Goal: Communication & Community: Answer question/provide support

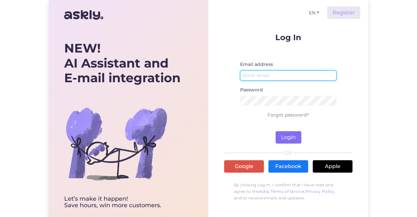
type input "[EMAIL_ADDRESS][DOMAIN_NAME]"
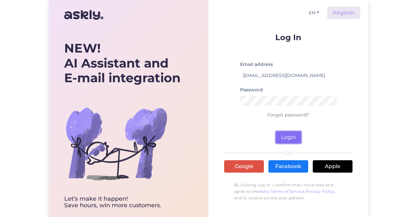
click at [284, 141] on button "Login" at bounding box center [289, 137] width 26 height 12
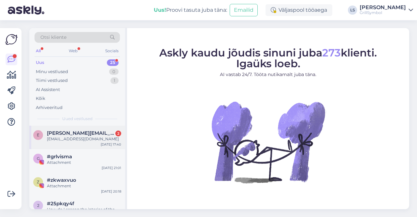
click at [70, 138] on div "[EMAIL_ADDRESS][DOMAIN_NAME]" at bounding box center [84, 139] width 74 height 6
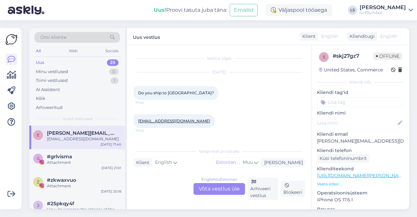
click at [169, 169] on div "Valige [PERSON_NAME] vastake Klient English Mina Estonian Muu English to Estoni…" at bounding box center [220, 171] width 172 height 55
click at [166, 181] on div "English to Estonian Võta vestlus üle Arhiveeri vestlus Blokeeri" at bounding box center [220, 188] width 172 height 22
click at [204, 190] on div "English to Estonian Võta vestlus üle" at bounding box center [220, 189] width 52 height 12
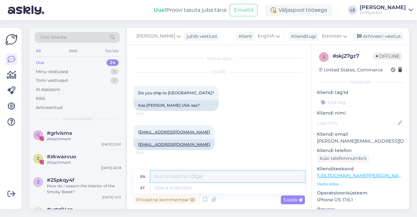
click at [178, 177] on textarea at bounding box center [228, 176] width 155 height 11
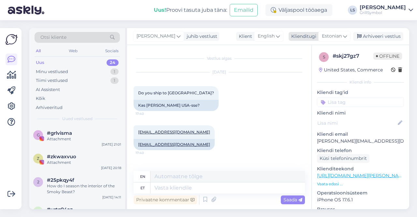
click at [336, 33] on span "Estonian" at bounding box center [332, 36] width 20 height 7
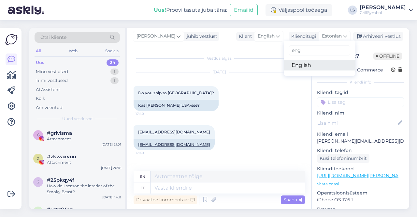
type input "eng"
click at [311, 66] on link "English" at bounding box center [320, 65] width 72 height 10
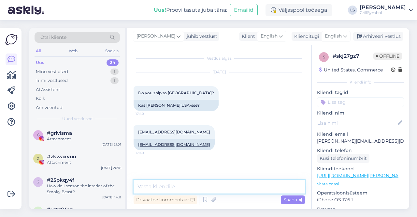
click at [239, 191] on textarea at bounding box center [220, 187] width 172 height 14
type textarea "hello, depends on the product"
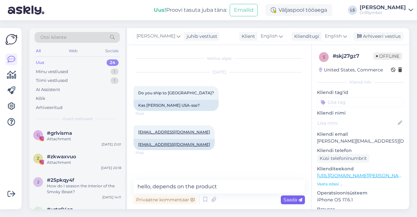
click at [287, 201] on span "Saada" at bounding box center [293, 200] width 19 height 6
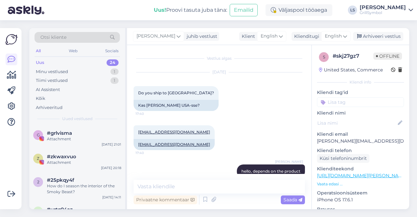
scroll to position [11, 0]
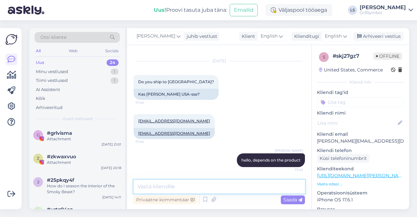
click at [178, 186] on textarea at bounding box center [220, 187] width 172 height 14
type textarea "e"
type textarea "could you tell me what products are you interested in?"
